Goal: Navigation & Orientation: Find specific page/section

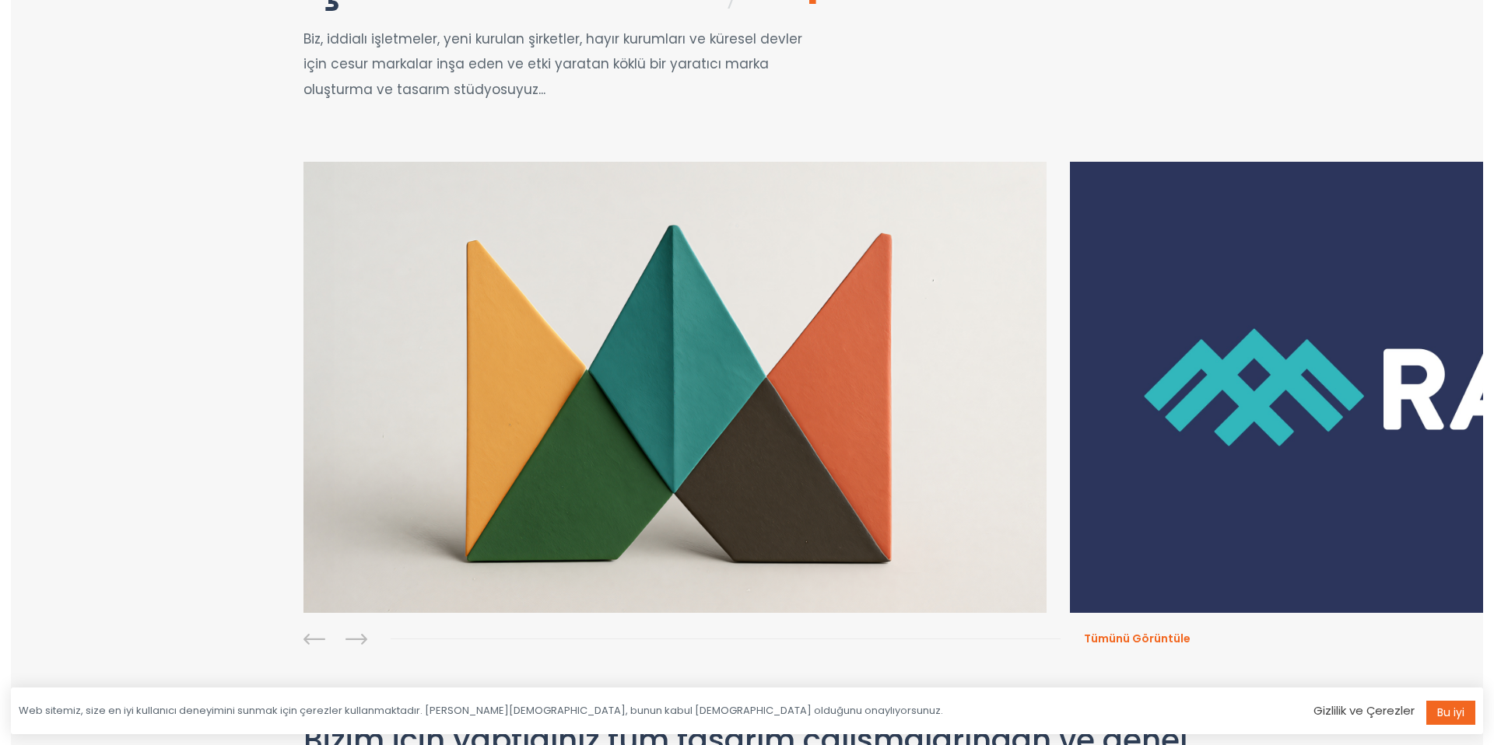
scroll to position [326, 0]
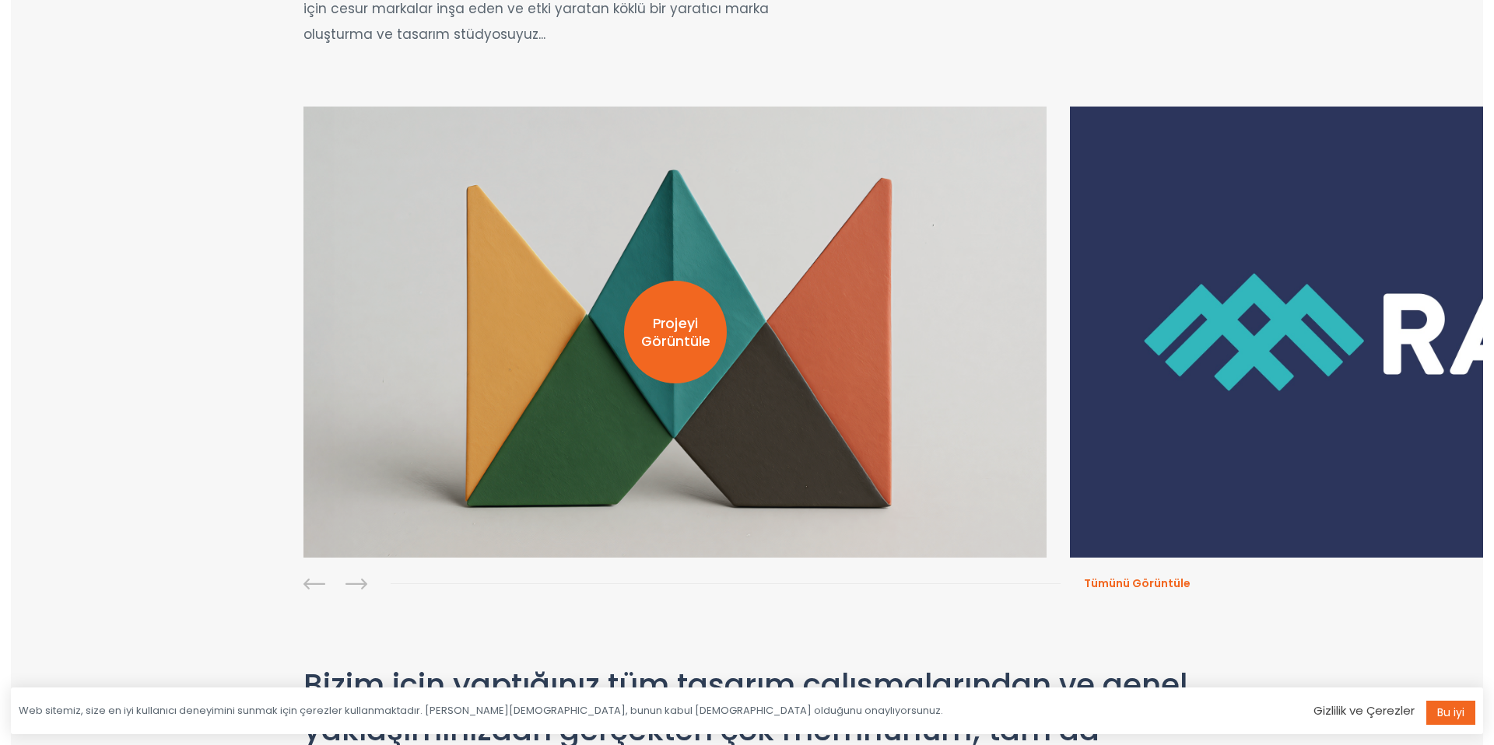
click at [677, 325] on font "Projeyi Görüntüle" at bounding box center [675, 331] width 69 height 37
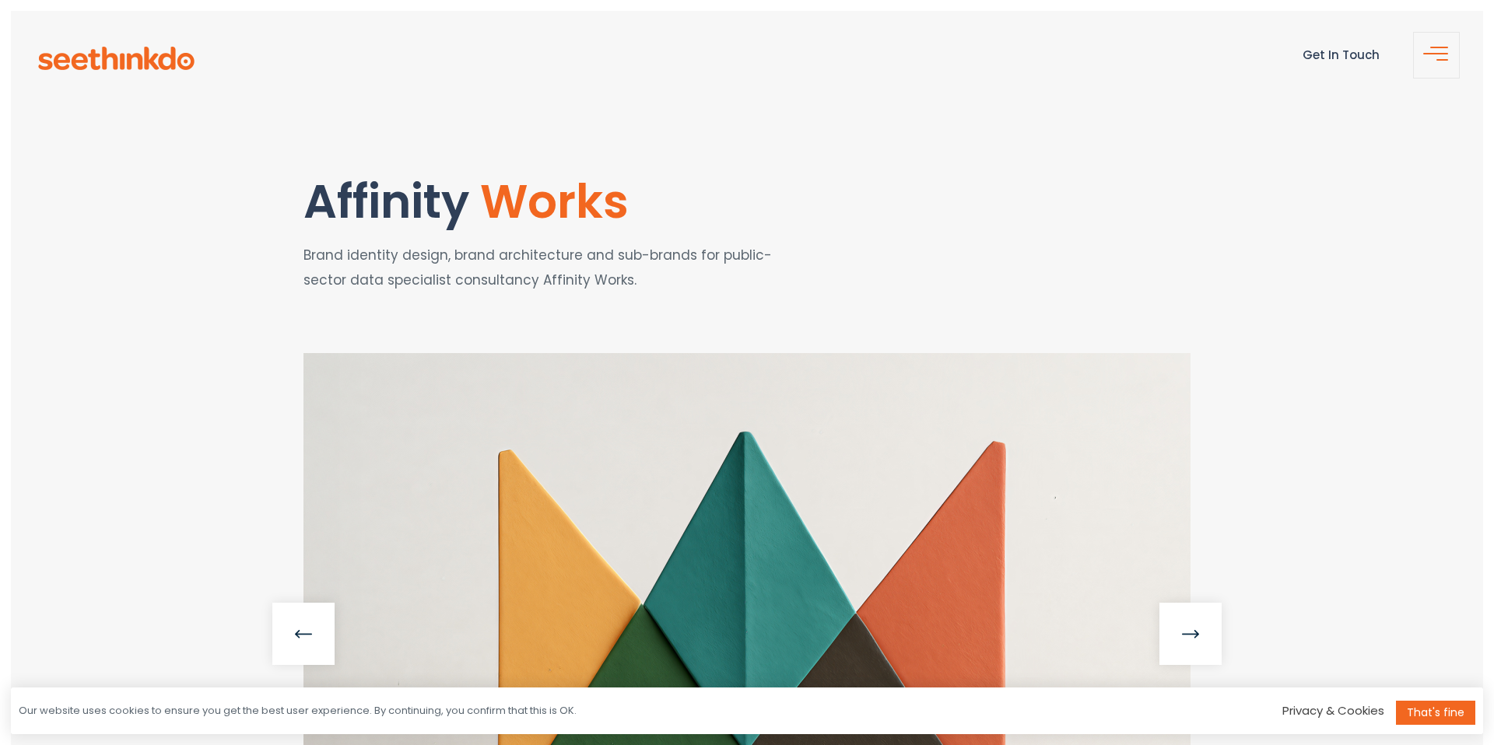
scroll to position [405, 0]
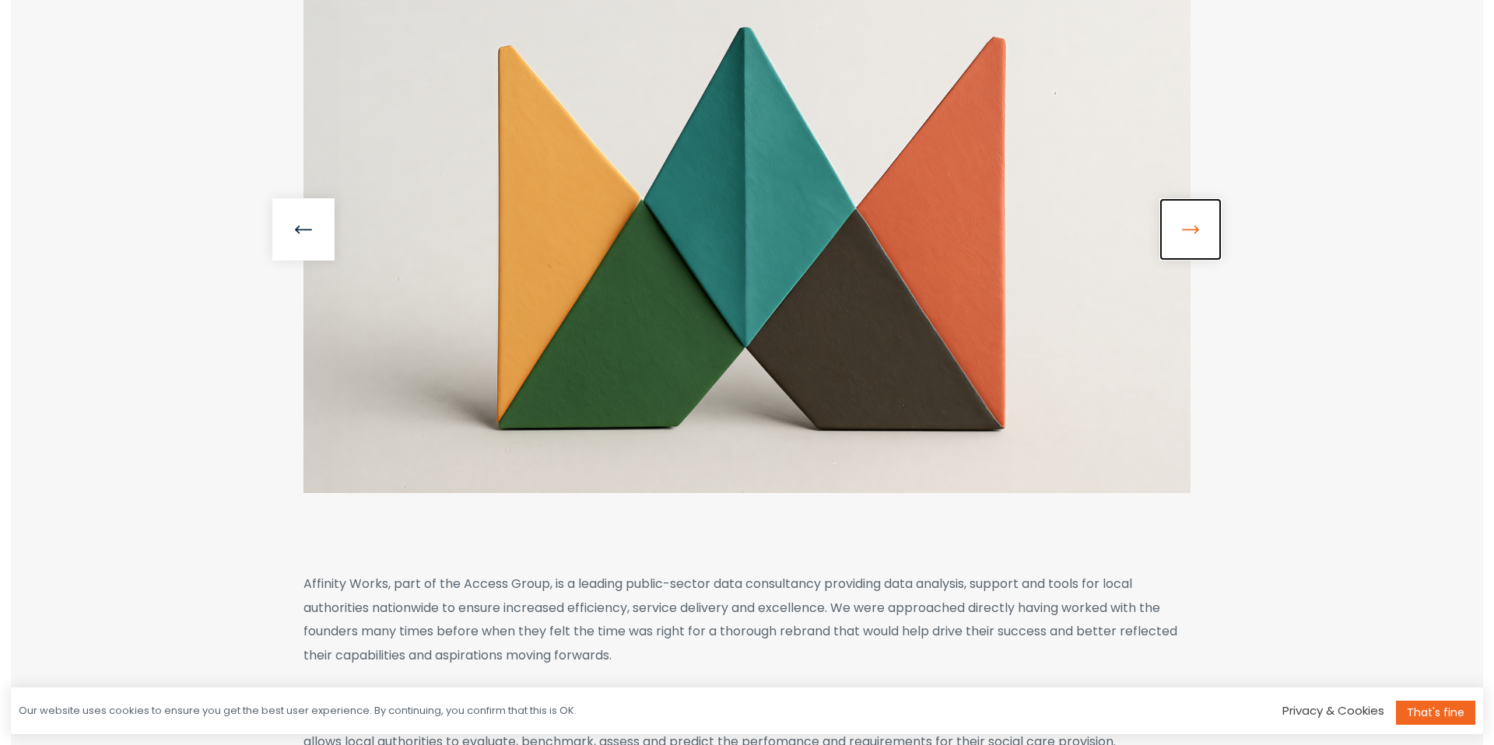
click at [1193, 229] on link at bounding box center [1190, 229] width 62 height 62
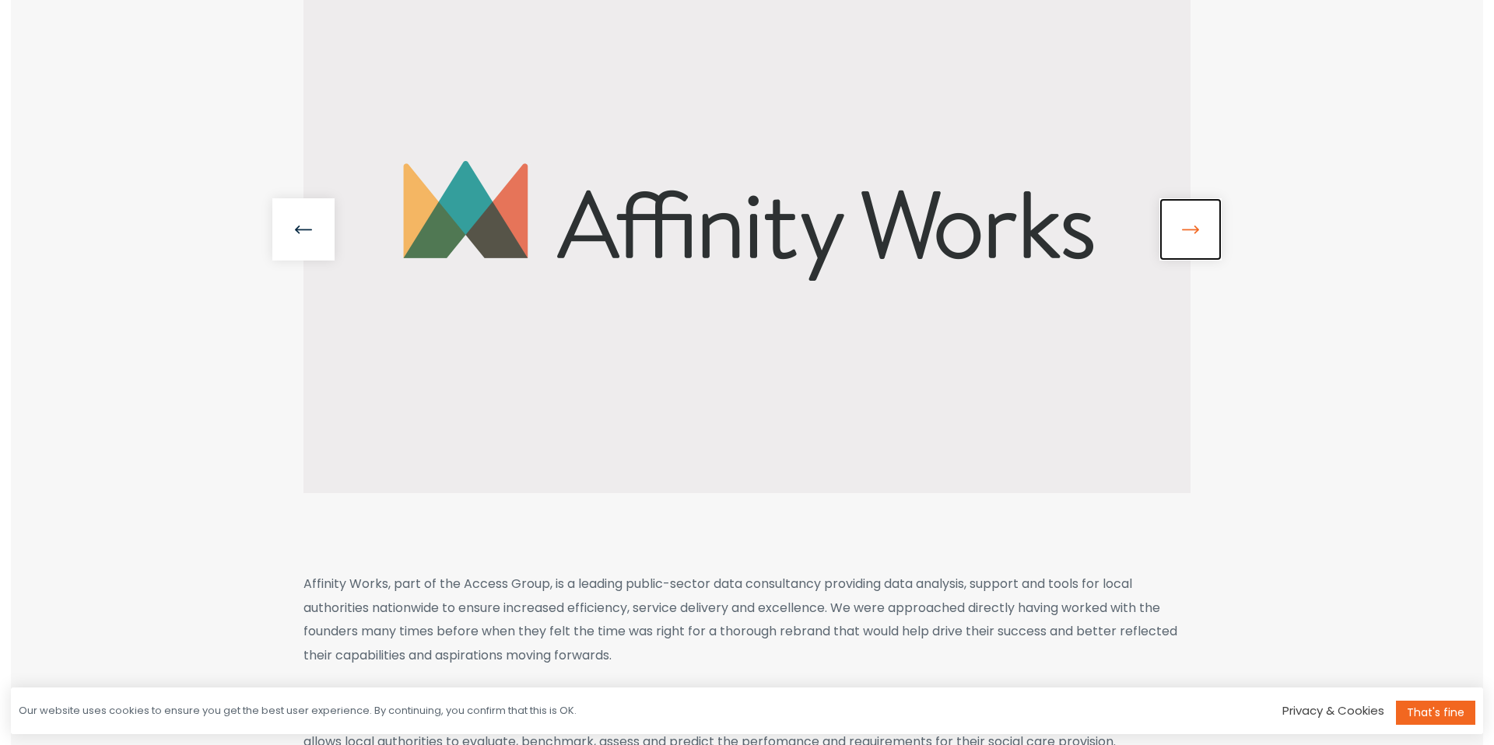
click at [1193, 229] on link at bounding box center [1190, 229] width 62 height 62
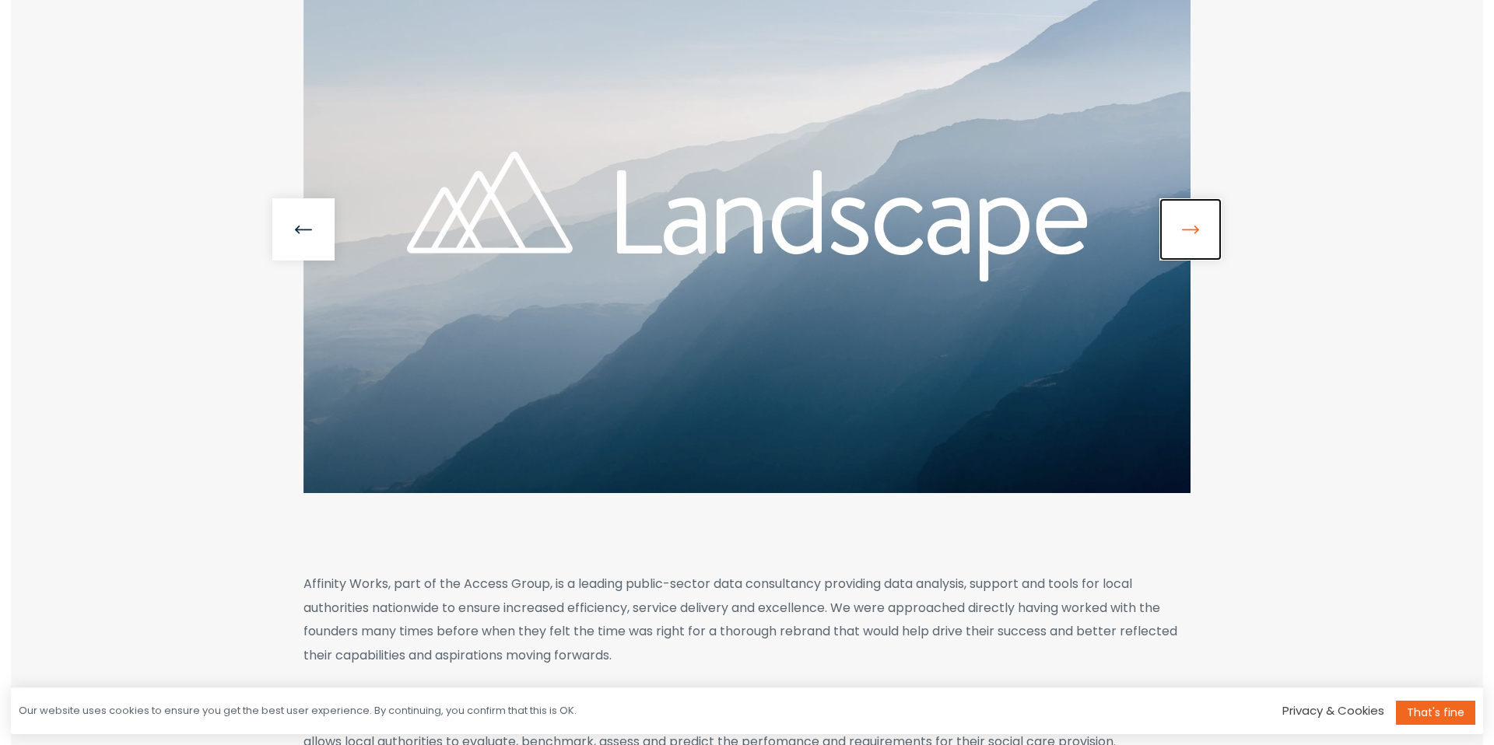
click at [1193, 229] on link at bounding box center [1190, 229] width 62 height 62
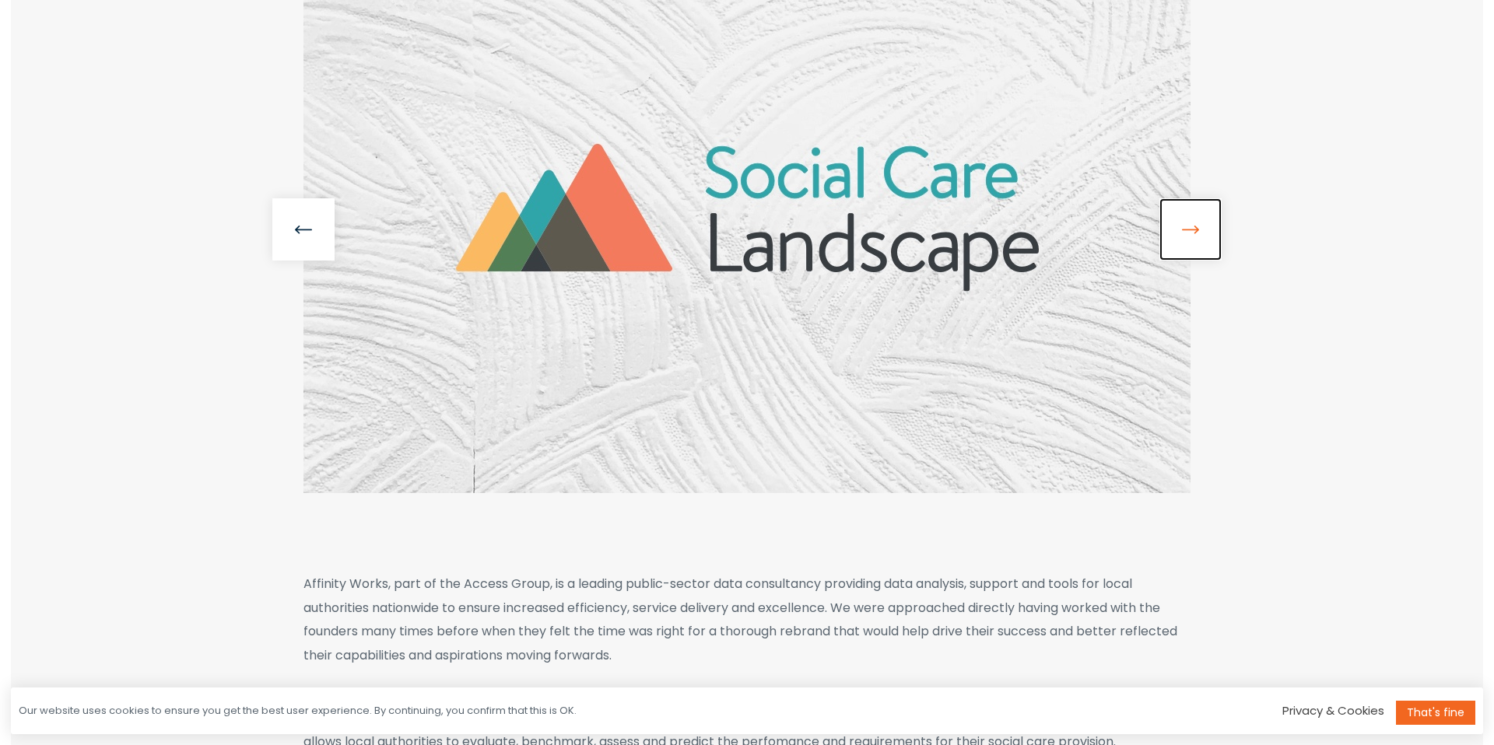
click at [1186, 212] on link at bounding box center [1190, 229] width 62 height 62
